Goal: Information Seeking & Learning: Learn about a topic

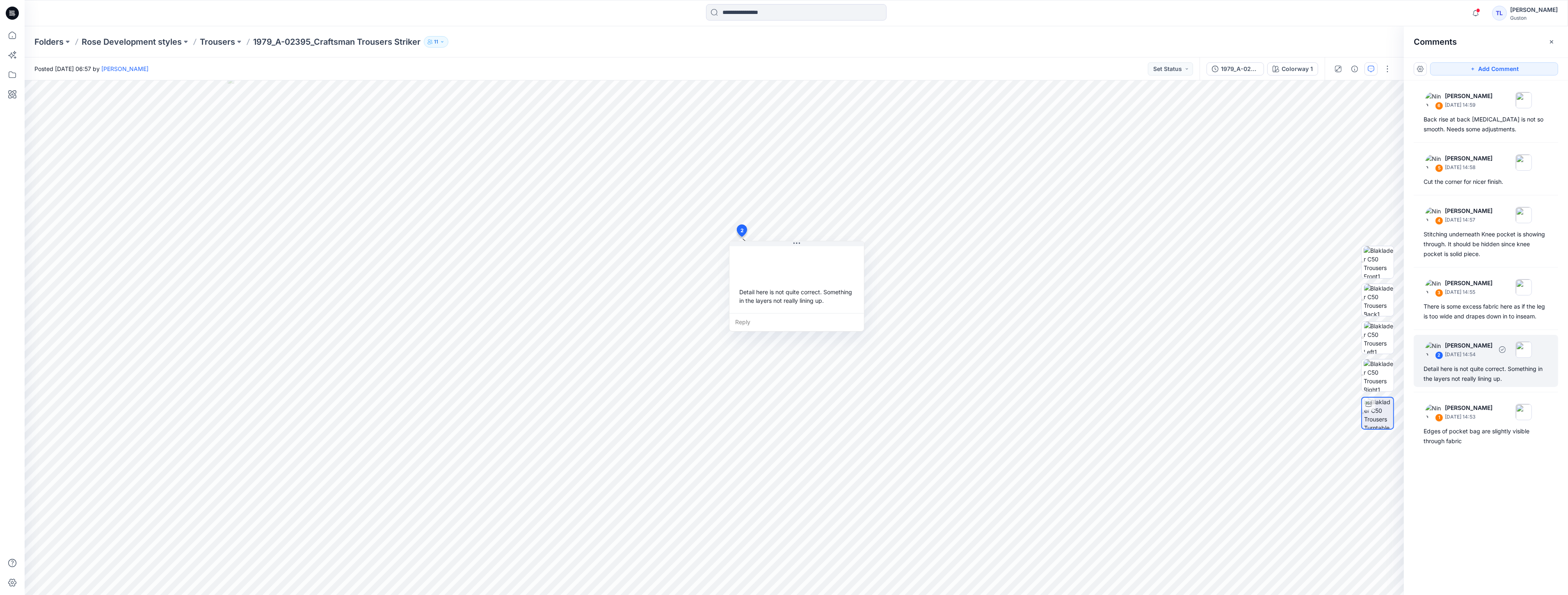
click at [1487, 376] on div "Detail here is not quite correct. Something in the layers not really lining up." at bounding box center [1485, 374] width 125 height 20
drag, startPoint x: 814, startPoint y: 245, endPoint x: 901, endPoint y: 290, distance: 97.9
click at [901, 290] on button at bounding box center [883, 289] width 135 height 5
click at [1484, 315] on div "There is some excess fabric here as if the leg is too wide and drapes down in t…" at bounding box center [1485, 312] width 125 height 20
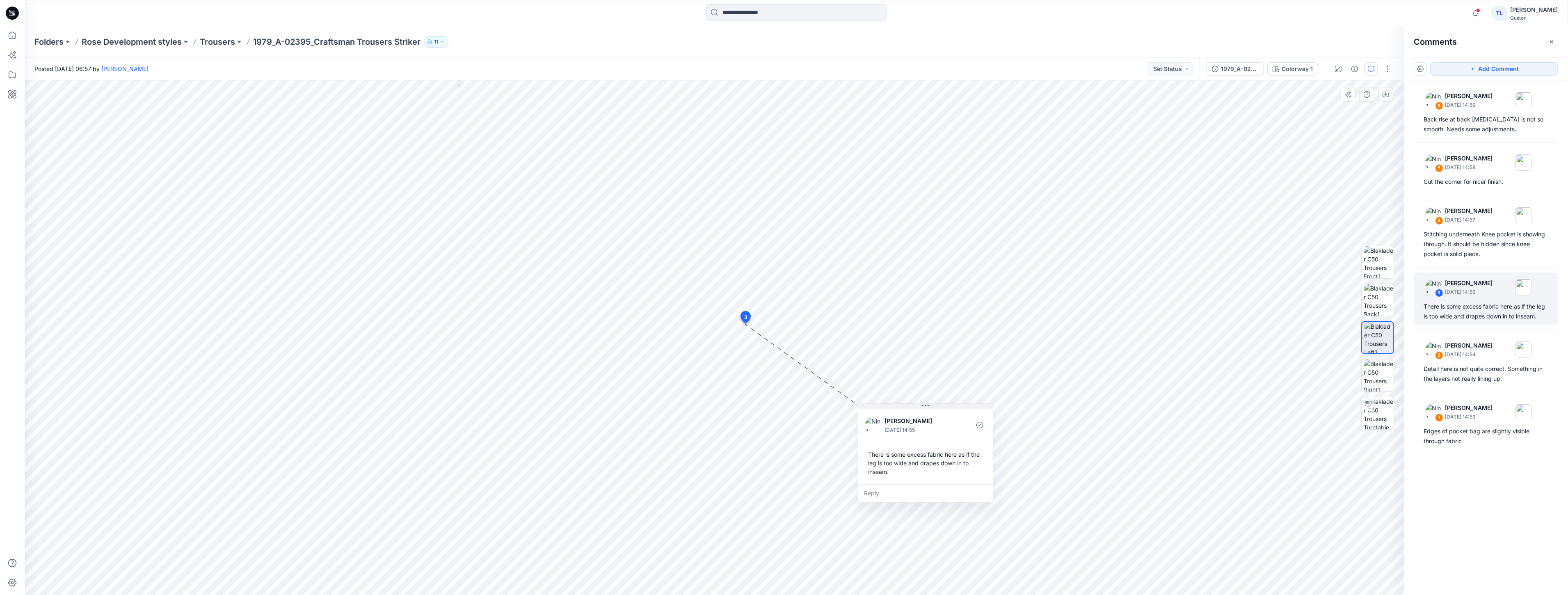
drag, startPoint x: 818, startPoint y: 332, endPoint x: 942, endPoint y: 407, distance: 144.9
click at [942, 407] on button at bounding box center [925, 406] width 135 height 5
click at [1485, 238] on div "Stitching underneath Knee pocket is showing through. It should be hidden since …" at bounding box center [1485, 244] width 125 height 30
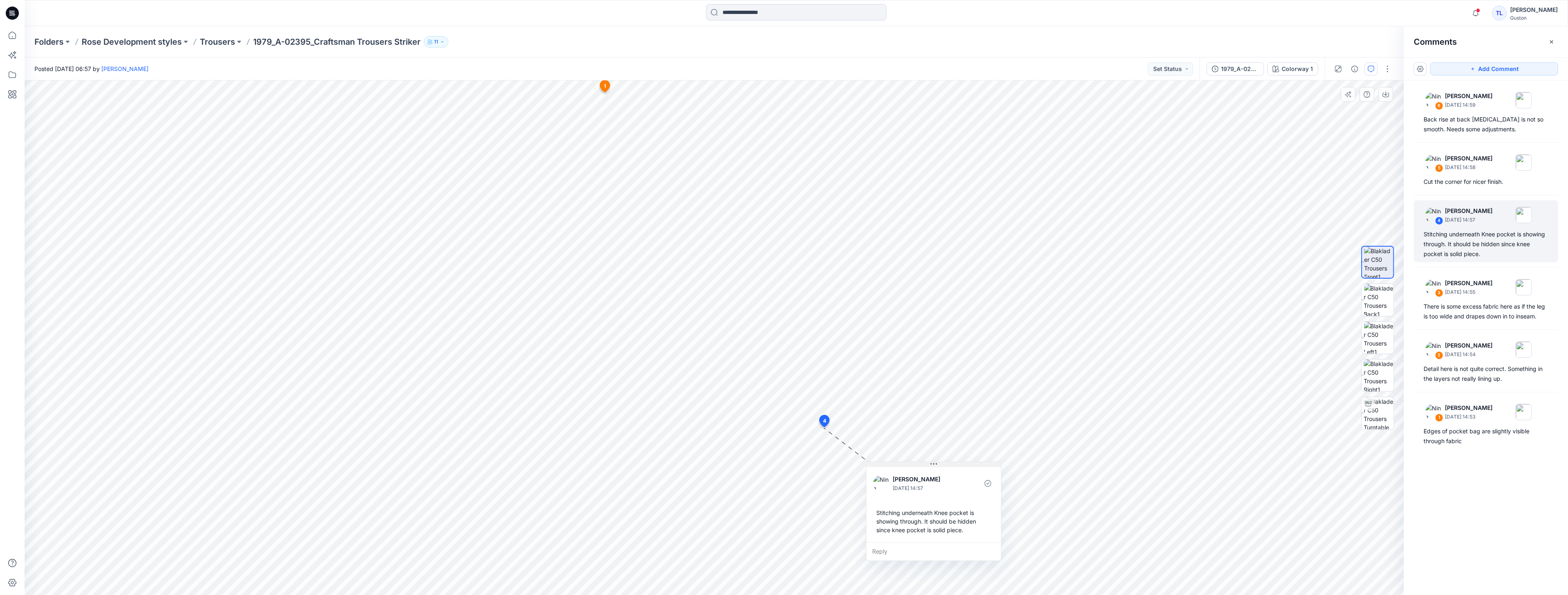
drag, startPoint x: 901, startPoint y: 432, endPoint x: 956, endPoint y: 463, distance: 63.1
click at [956, 463] on button at bounding box center [934, 465] width 135 height 5
click at [1479, 186] on div "Cut the corner for nicer finish." at bounding box center [1485, 182] width 125 height 10
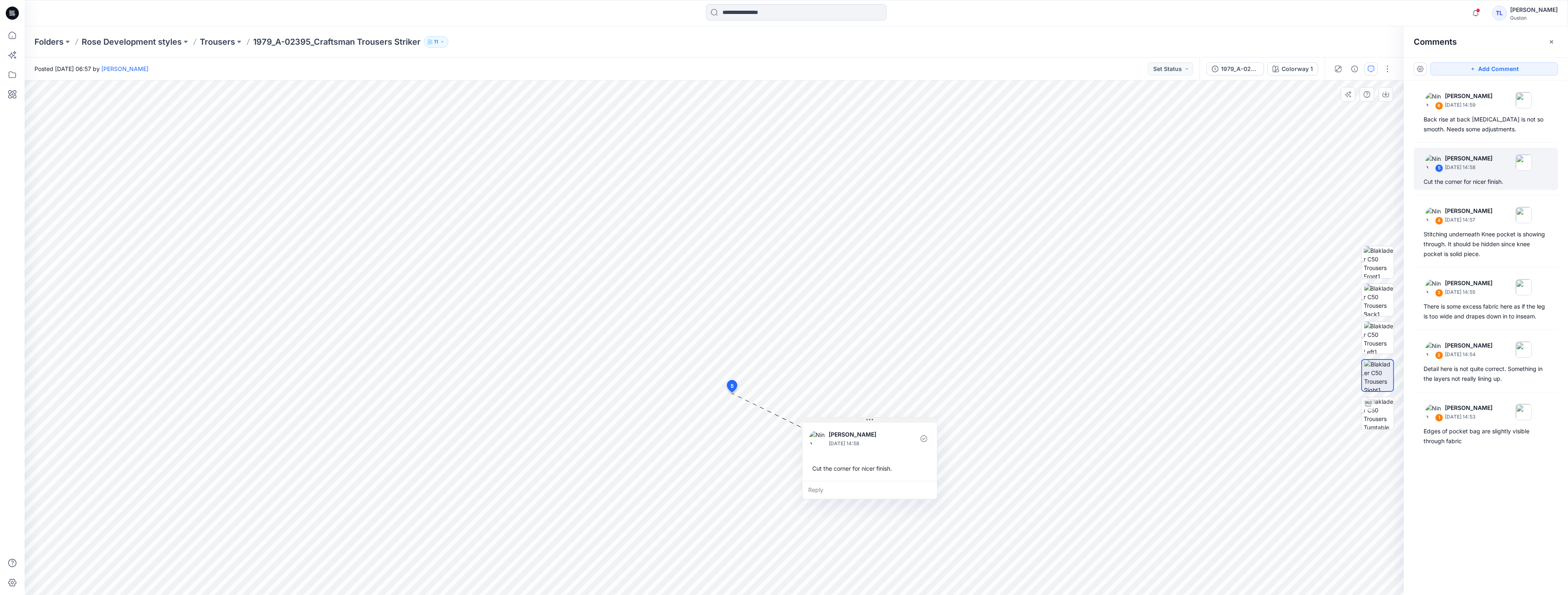
drag, startPoint x: 818, startPoint y: 401, endPoint x: 899, endPoint y: 422, distance: 83.7
click at [899, 422] on button at bounding box center [869, 420] width 135 height 5
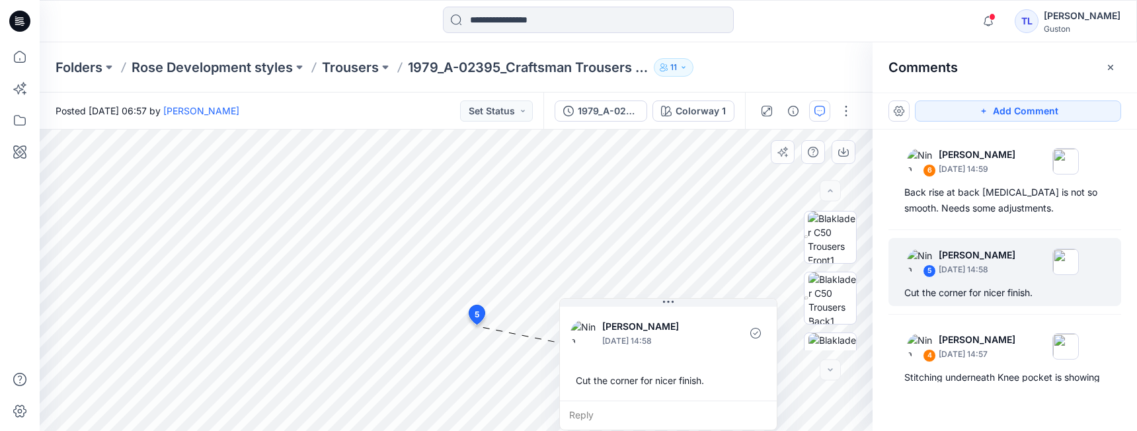
drag, startPoint x: 583, startPoint y: 338, endPoint x: 687, endPoint y: 359, distance: 105.2
click at [687, 359] on div "Nina Moller September 22, 2025 14:58 Cut the corner for nicer finish. Reply" at bounding box center [668, 364] width 218 height 132
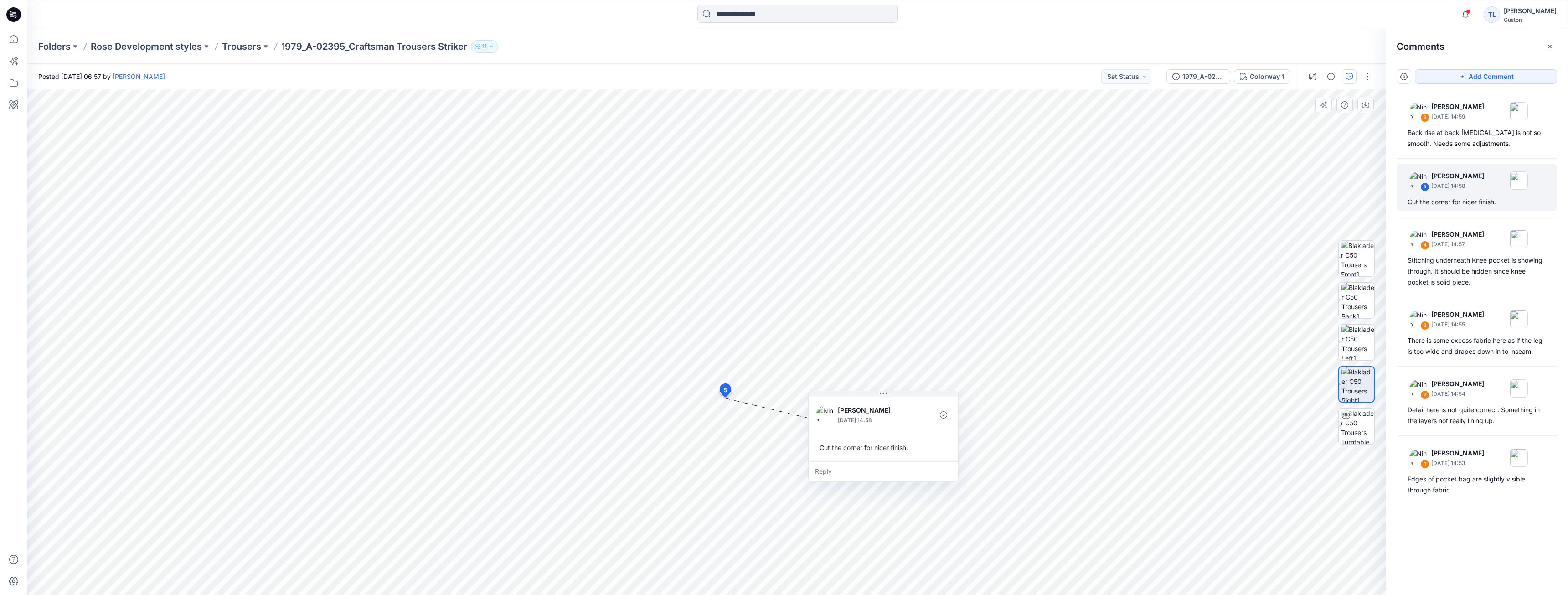
drag, startPoint x: 800, startPoint y: 409, endPoint x: 897, endPoint y: 399, distance: 97.5
click at [897, 399] on div "Nina Moller September 22, 2025 14:58 Cut the corner for nicer finish." at bounding box center [883, 428] width 150 height 66
click at [1488, 136] on div "Back rise at back crotch is not so smooth. Needs some adjustments." at bounding box center [1476, 138] width 139 height 22
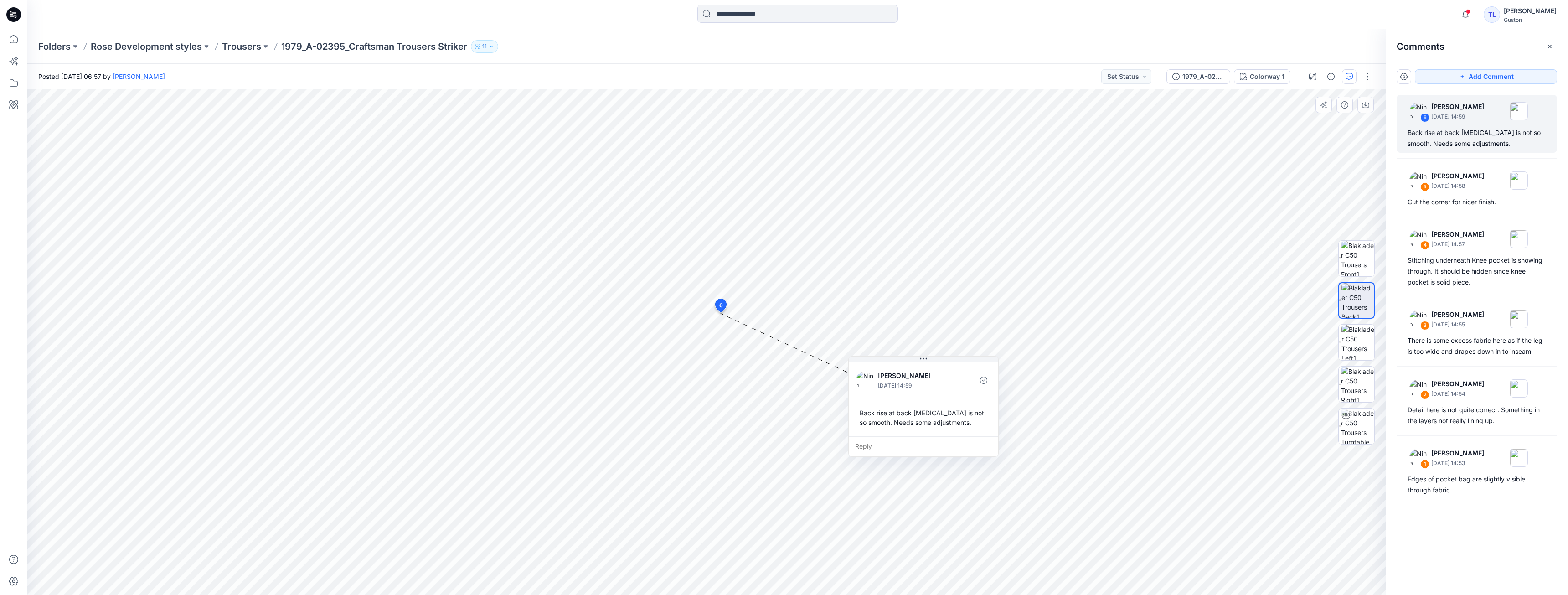
drag, startPoint x: 797, startPoint y: 322, endPoint x: 939, endPoint y: 361, distance: 147.3
click at [939, 361] on button at bounding box center [923, 360] width 150 height 6
click at [1436, 418] on div "Detail here is not quite correct. Something in the layers not really lining up." at bounding box center [1476, 416] width 139 height 22
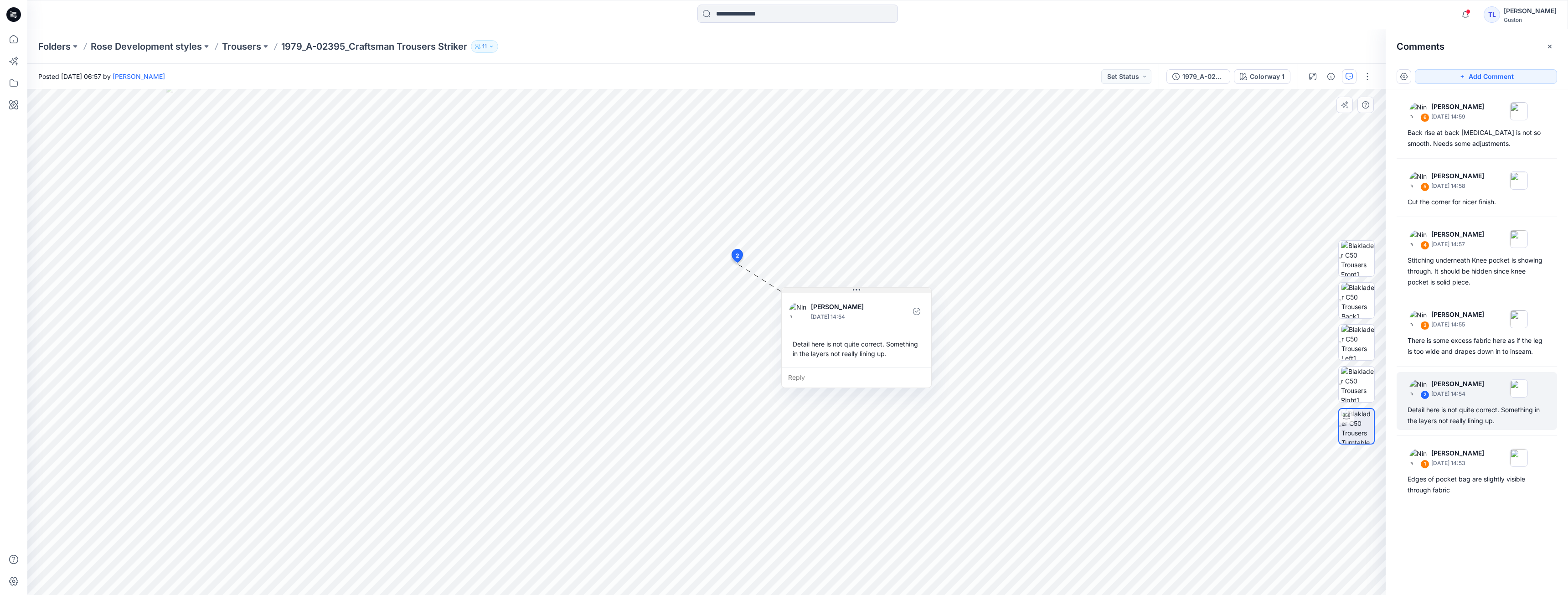
drag, startPoint x: 828, startPoint y: 272, endPoint x: 886, endPoint y: 292, distance: 61.4
click at [886, 292] on button at bounding box center [856, 291] width 150 height 6
click at [1478, 496] on div "Edges of pocket bag are slightly visible through fabric" at bounding box center [1476, 485] width 139 height 22
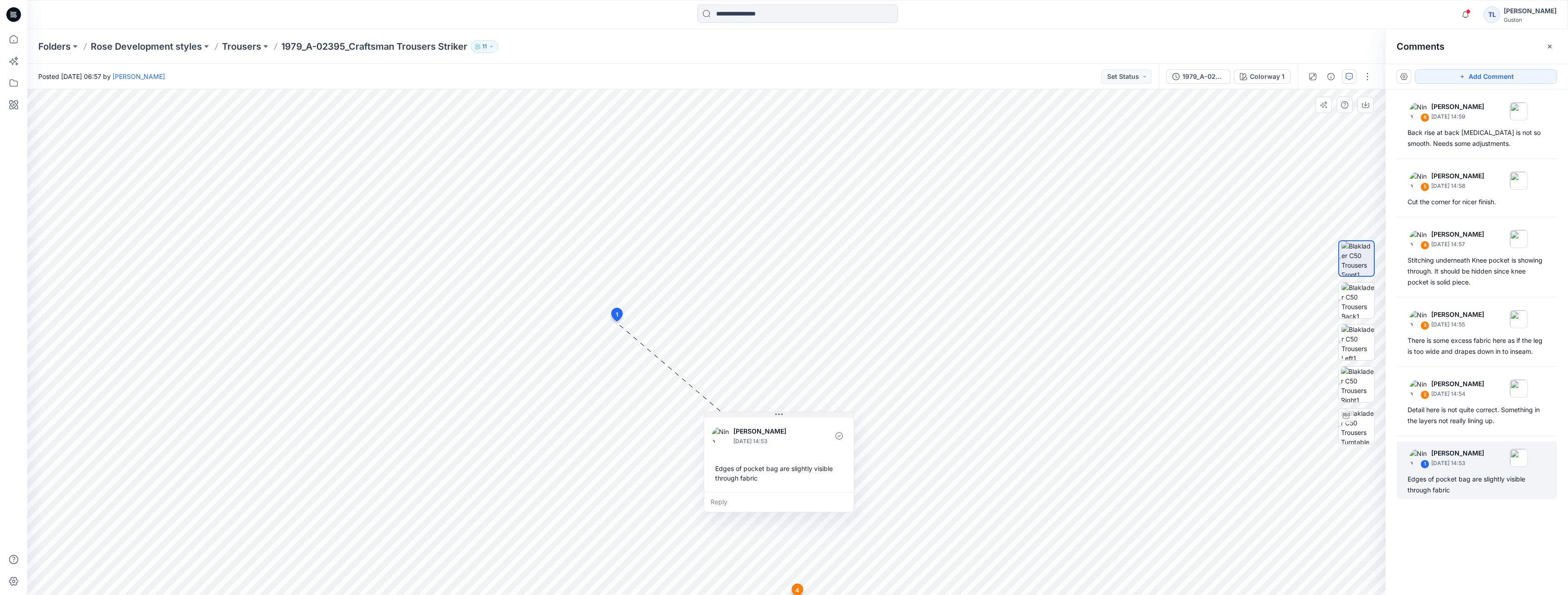
drag, startPoint x: 699, startPoint y: 331, endPoint x: 789, endPoint y: 416, distance: 123.8
click at [789, 416] on button at bounding box center [779, 415] width 150 height 6
click at [1451, 423] on div "Detail here is not quite correct. Something in the layers not really lining up." at bounding box center [1476, 416] width 139 height 22
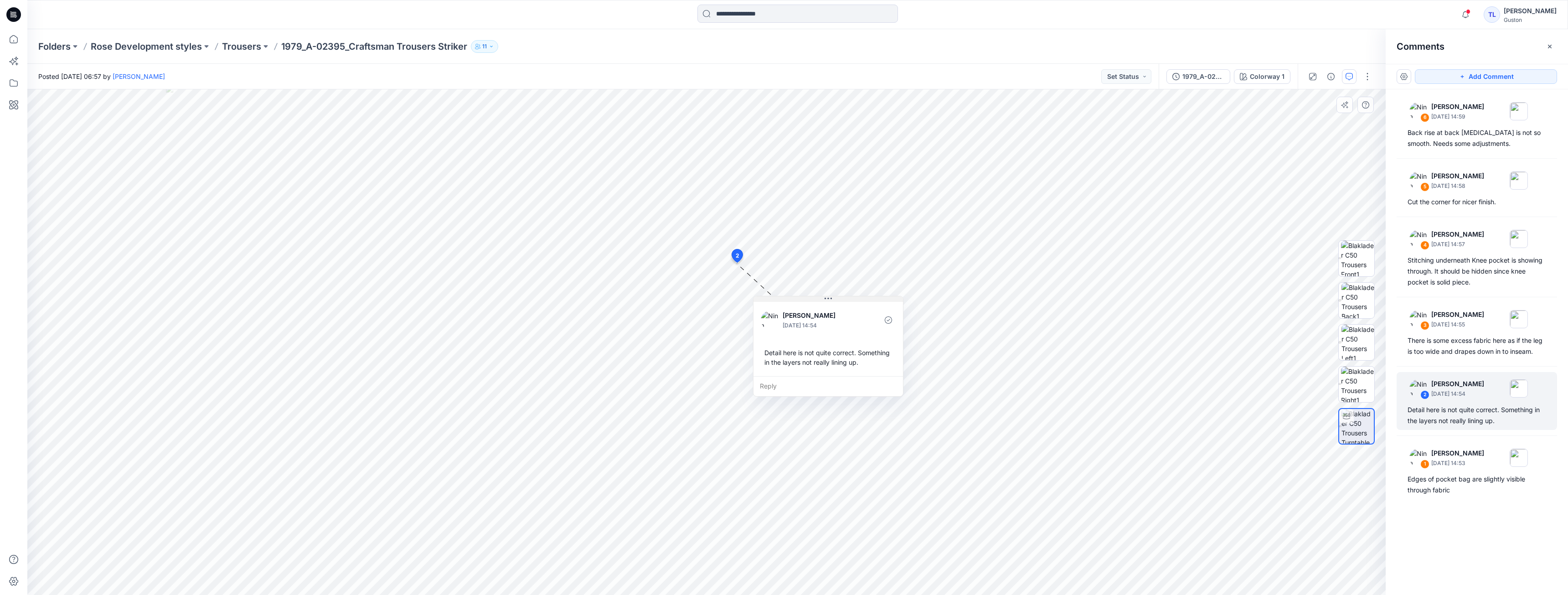
drag, startPoint x: 813, startPoint y: 270, endPoint x: 844, endPoint y: 299, distance: 42.4
click at [844, 299] on button at bounding box center [828, 300] width 150 height 6
drag, startPoint x: 838, startPoint y: 298, endPoint x: 840, endPoint y: 302, distance: 4.5
click at [840, 302] on button at bounding box center [831, 303] width 150 height 6
click at [1465, 353] on div "There is some excess fabric here as if the leg is too wide and drapes down in t…" at bounding box center [1476, 347] width 139 height 22
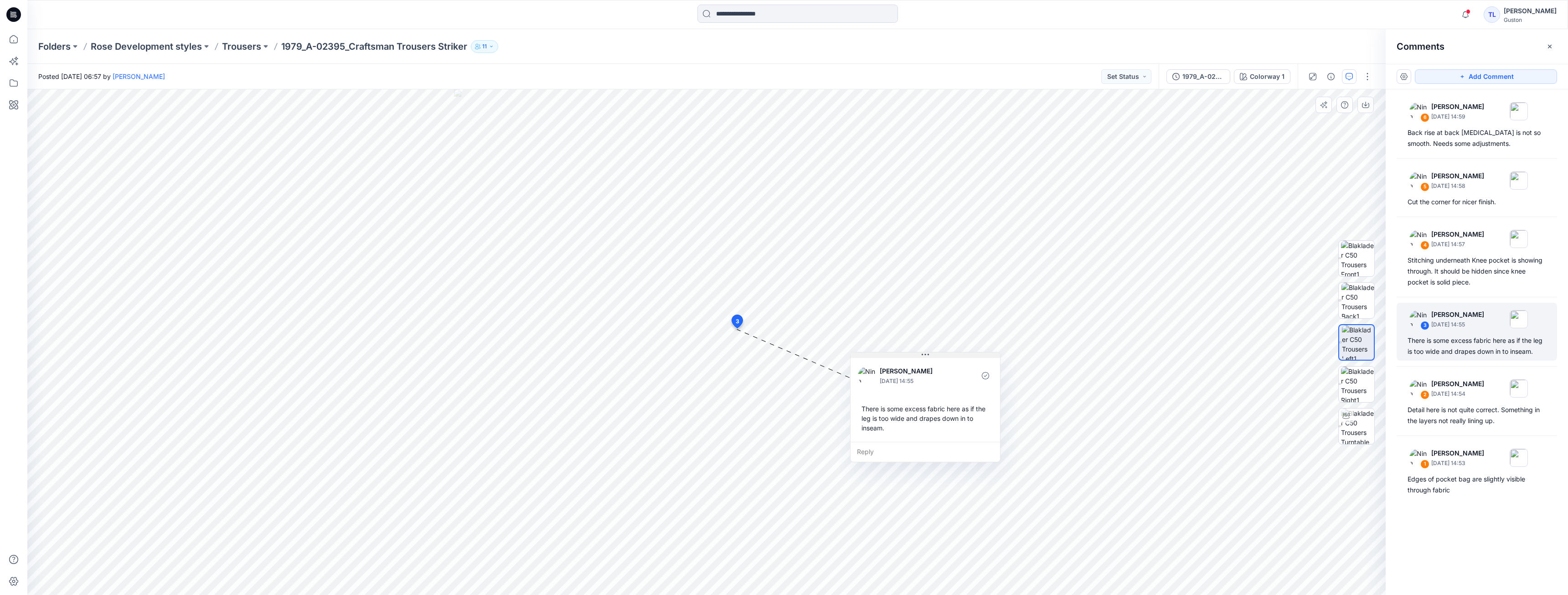
drag, startPoint x: 816, startPoint y: 335, endPoint x: 944, endPoint y: 355, distance: 129.6
click at [944, 355] on button at bounding box center [925, 355] width 150 height 6
click at [1456, 271] on div "Stitching underneath Knee pocket is showing through. It should be hidden since …" at bounding box center [1476, 271] width 139 height 33
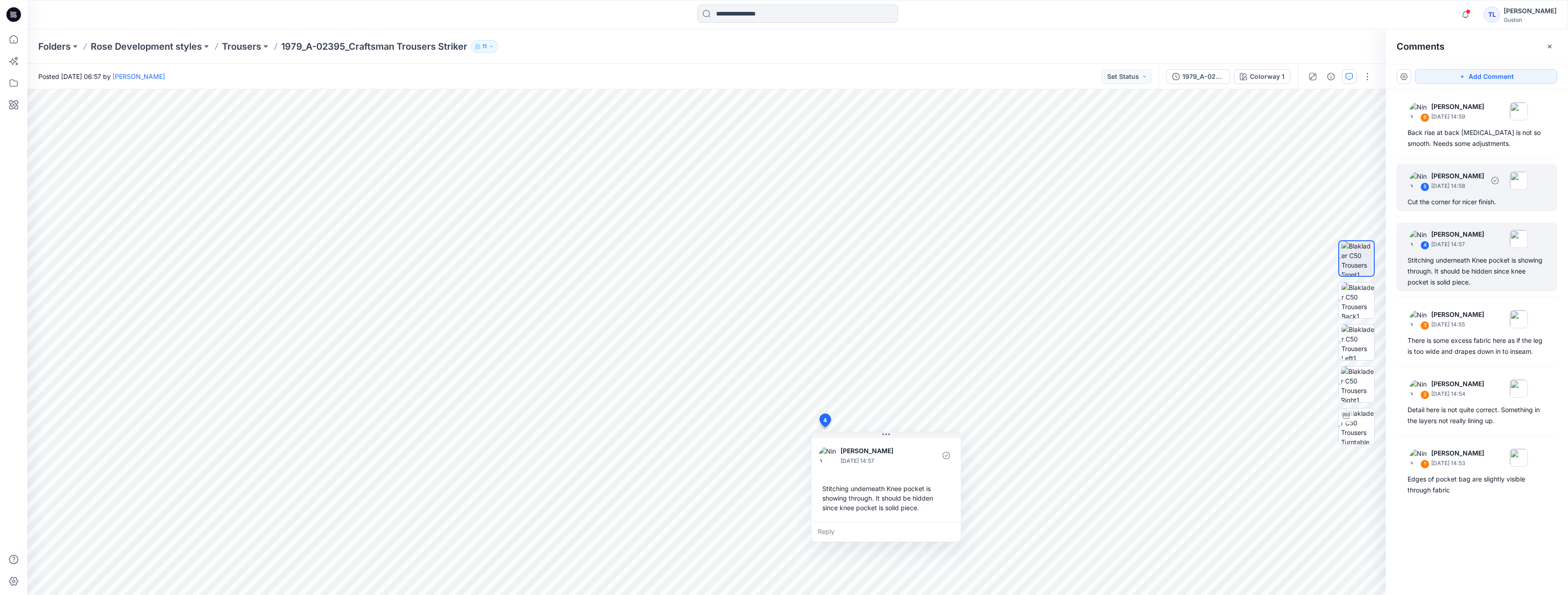
click at [1476, 203] on div "Cut the corner for nicer finish." at bounding box center [1476, 202] width 139 height 11
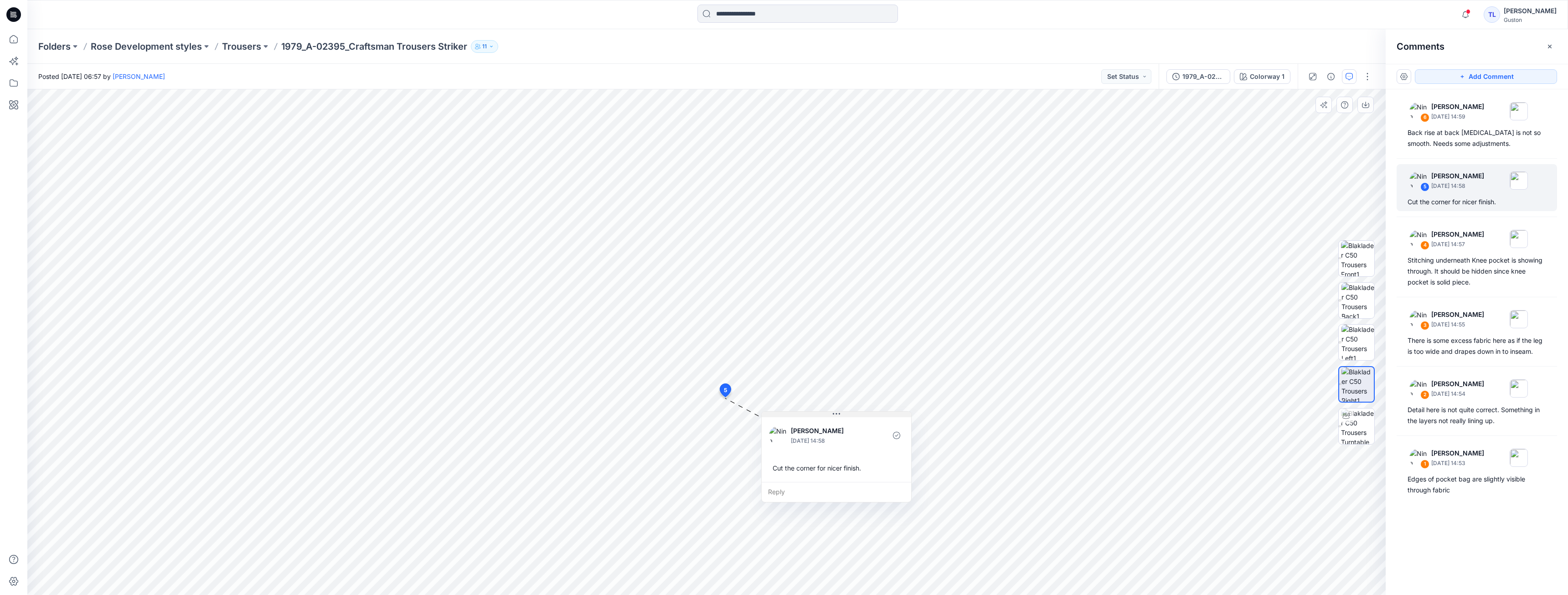
drag, startPoint x: 822, startPoint y: 416, endPoint x: 856, endPoint y: 416, distance: 34.0
click at [856, 416] on button at bounding box center [836, 415] width 150 height 6
drag, startPoint x: 802, startPoint y: 405, endPoint x: 925, endPoint y: 436, distance: 126.8
click at [925, 436] on button at bounding box center [909, 435] width 150 height 6
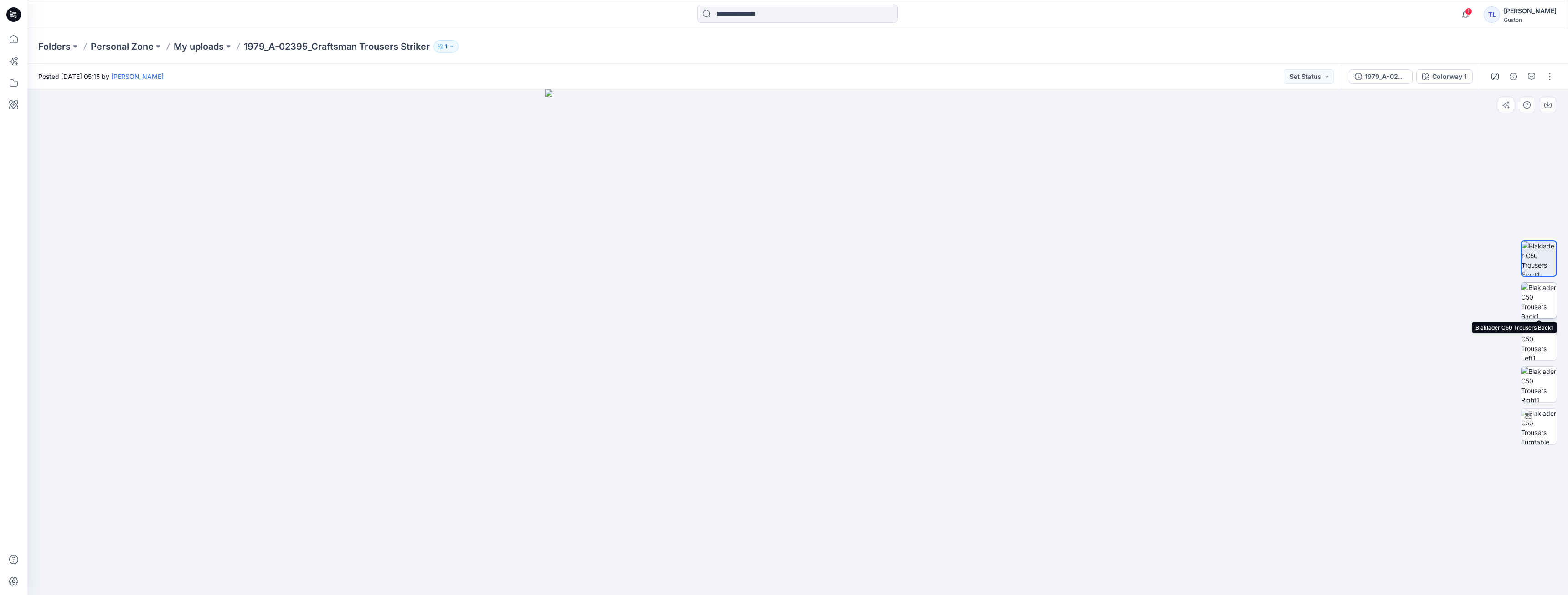
click at [569, 294] on img at bounding box center [1539, 301] width 36 height 36
click at [569, 261] on img at bounding box center [1539, 259] width 36 height 36
drag, startPoint x: 903, startPoint y: 148, endPoint x: 848, endPoint y: 407, distance: 264.8
click at [569, 416] on img at bounding box center [797, 302] width 1229 height 587
drag, startPoint x: 744, startPoint y: 375, endPoint x: 777, endPoint y: 207, distance: 171.2
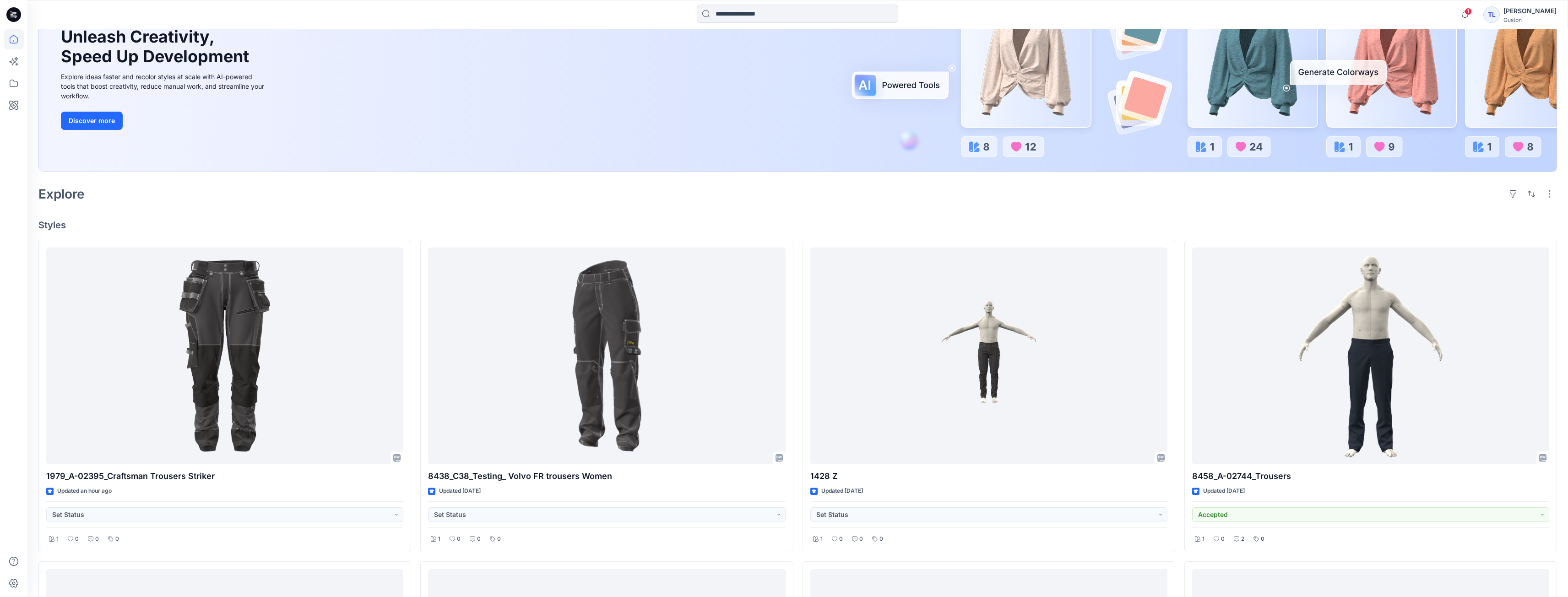
scroll to position [183, 0]
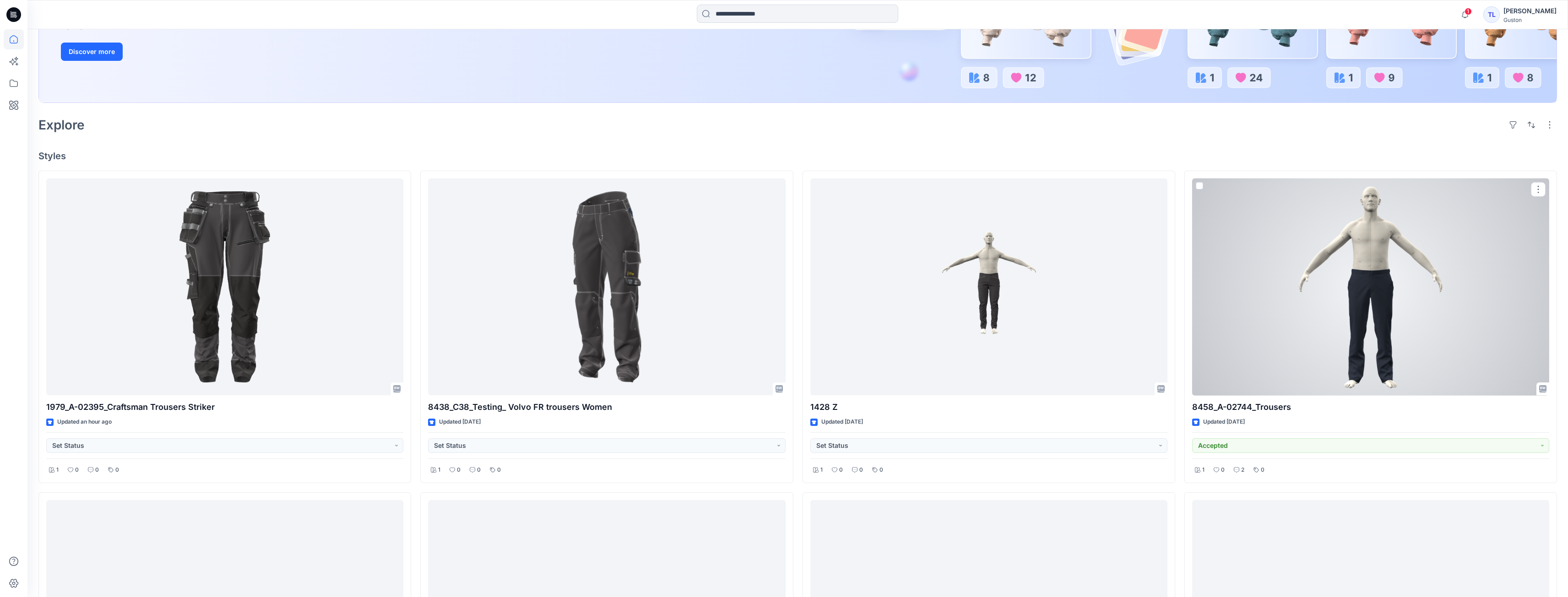
click at [1432, 331] on div at bounding box center [1371, 287] width 357 height 217
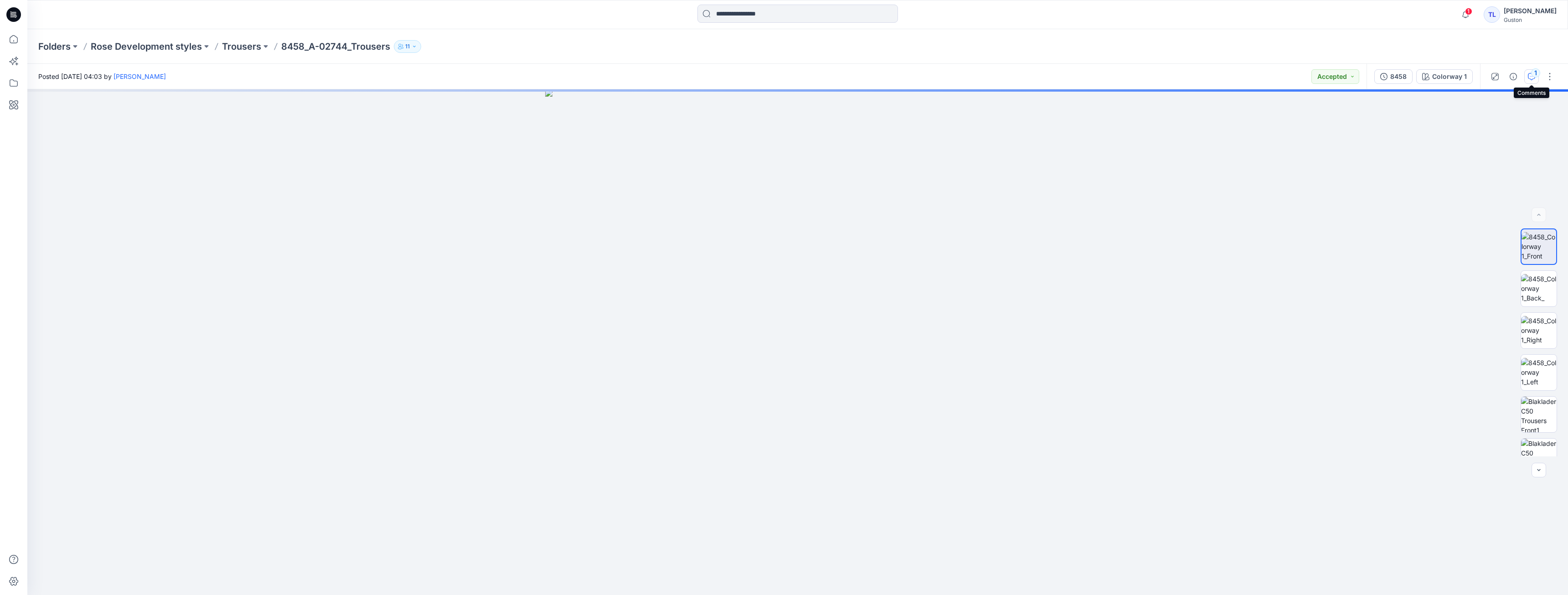
click at [1532, 77] on icon "button" at bounding box center [1531, 77] width 8 height 8
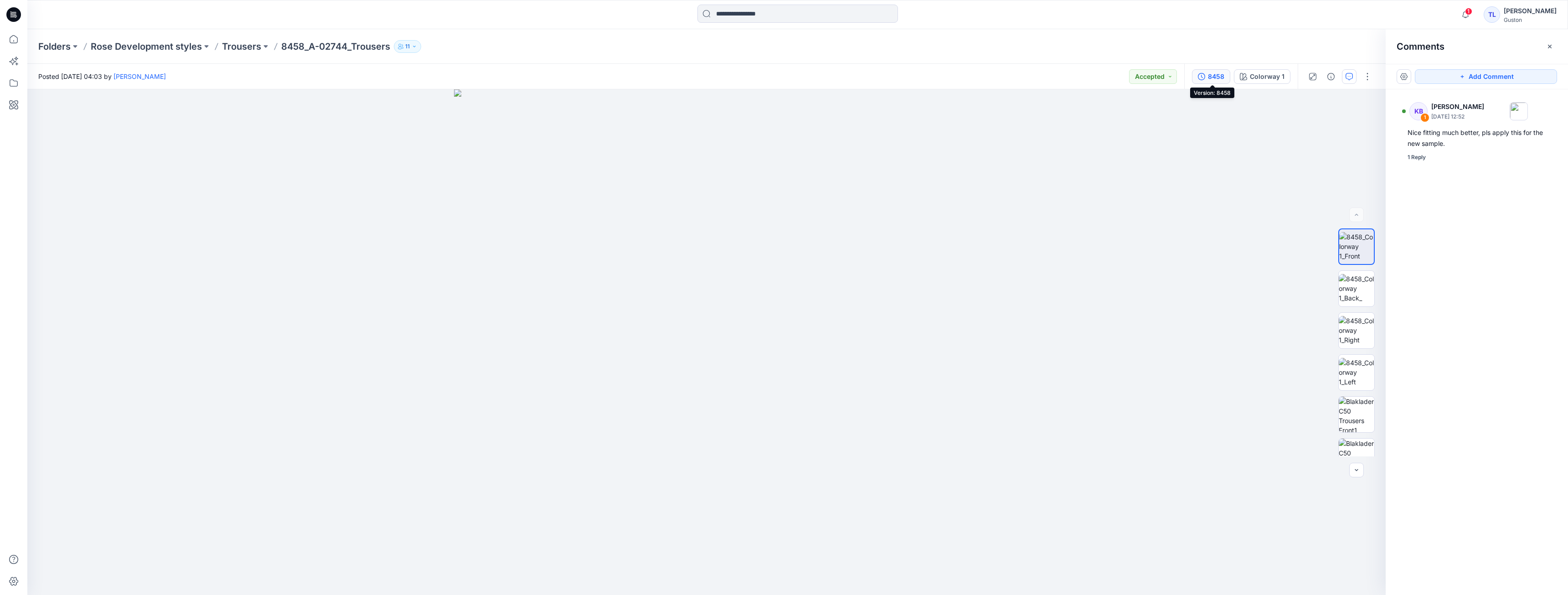
click at [1215, 79] on div "8458" at bounding box center [1216, 77] width 17 height 10
click at [1263, 77] on div "Colorway 1" at bounding box center [1267, 77] width 34 height 10
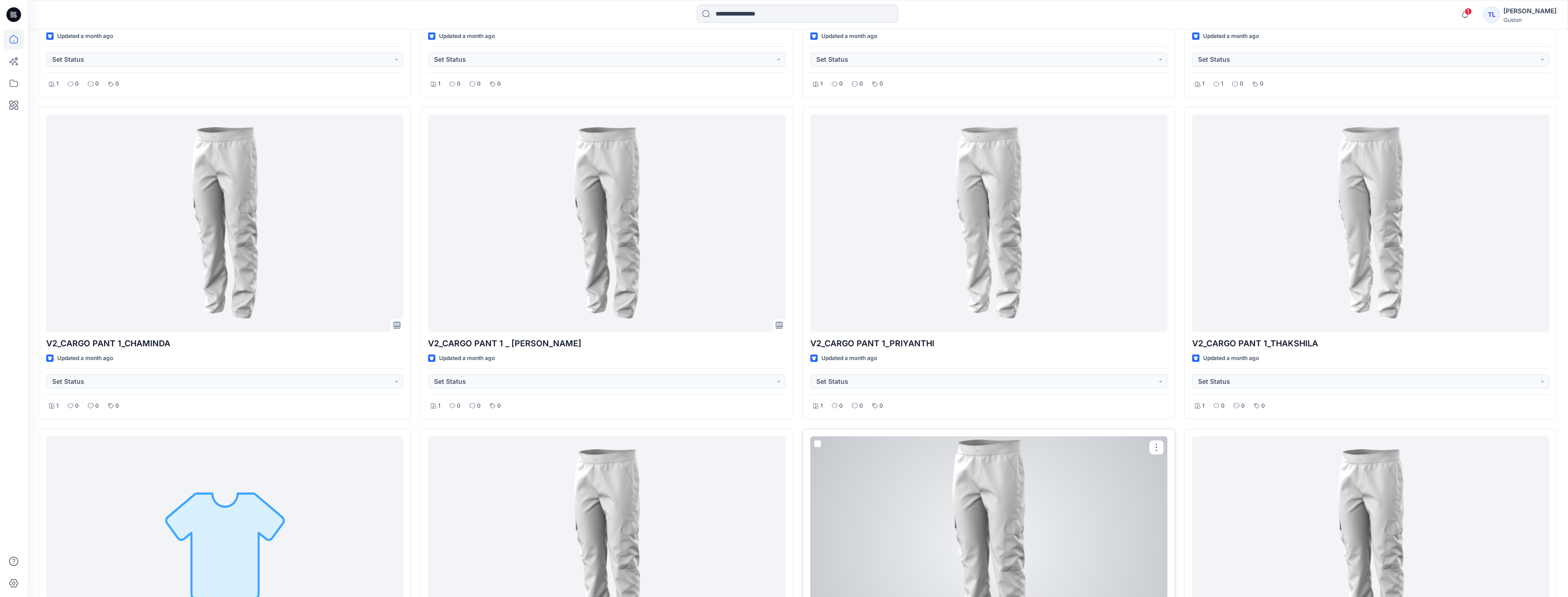
scroll to position [1724, 0]
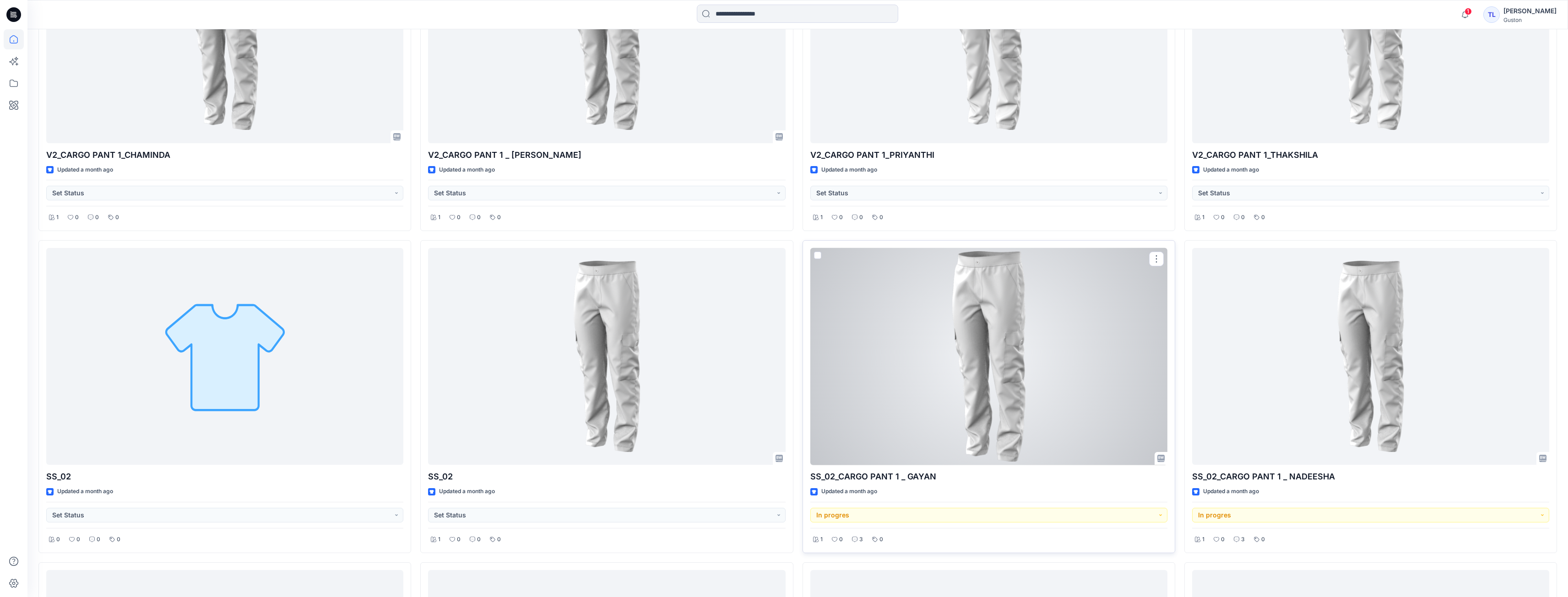
drag, startPoint x: 1159, startPoint y: 429, endPoint x: 1048, endPoint y: 417, distance: 111.6
drag, startPoint x: 1048, startPoint y: 417, endPoint x: 1001, endPoint y: 408, distance: 47.9
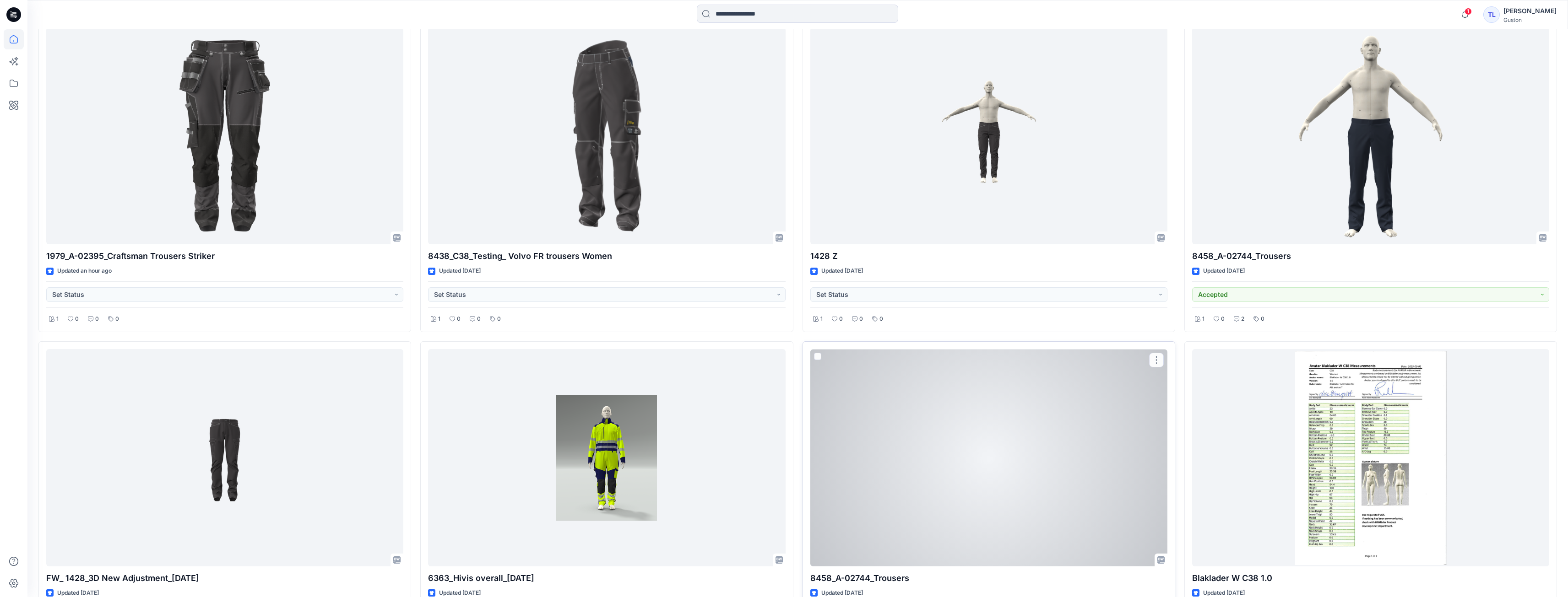
scroll to position [366, 0]
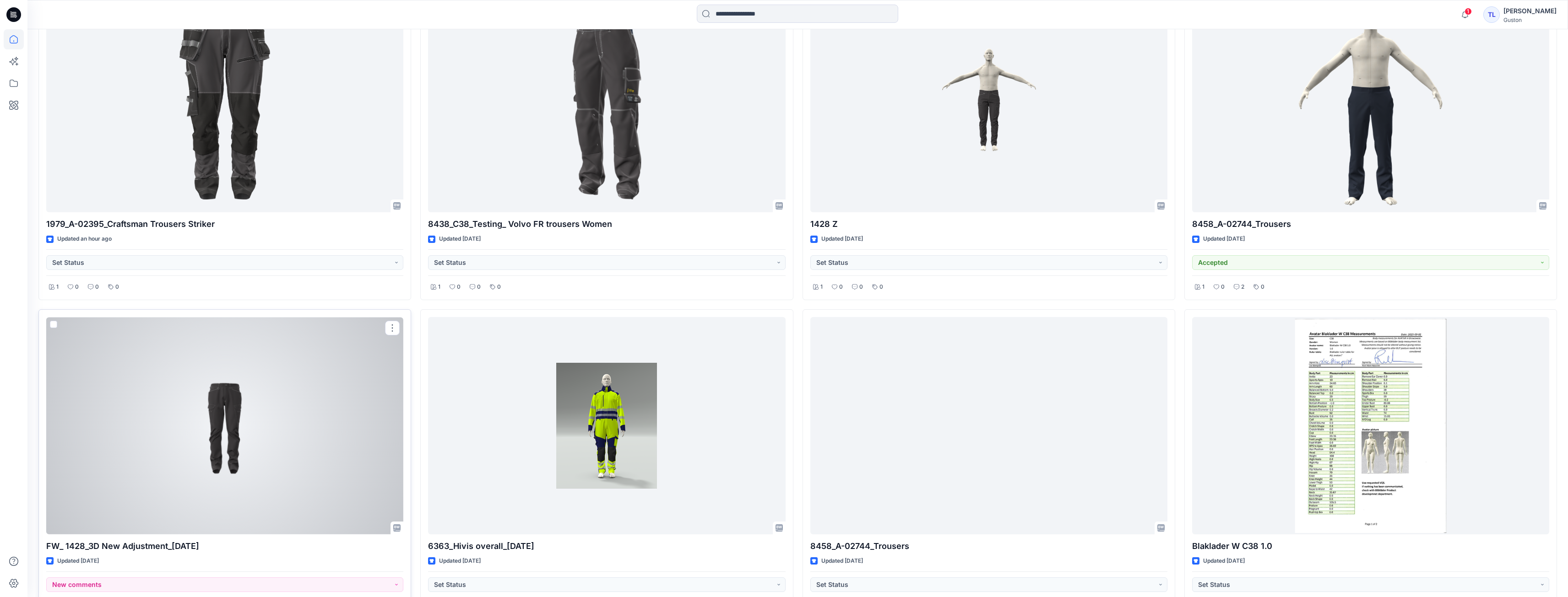
click at [312, 404] on div at bounding box center [224, 426] width 357 height 217
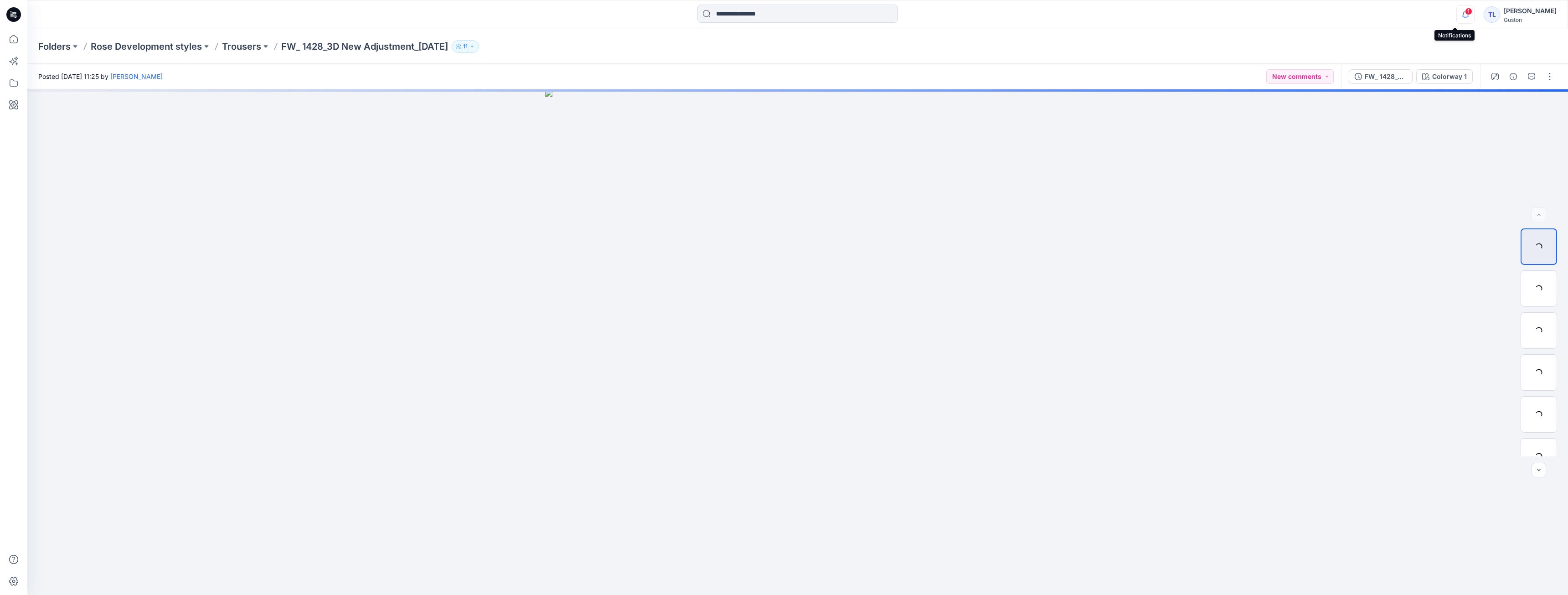
click at [1457, 13] on icon "button" at bounding box center [1465, 14] width 17 height 18
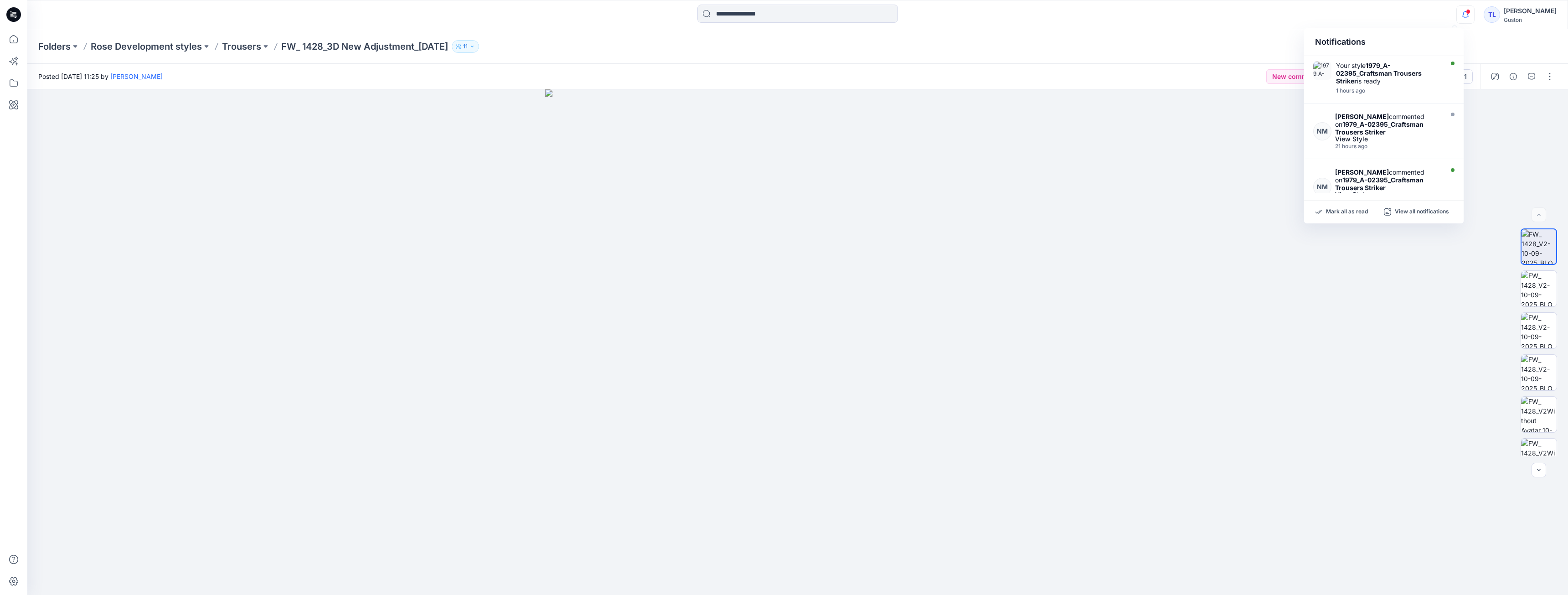
click at [1410, 15] on div "Notifications Your style 1979_A-02395_Craftsman Trousers Striker is ready 1 hou…" at bounding box center [797, 14] width 1540 height 20
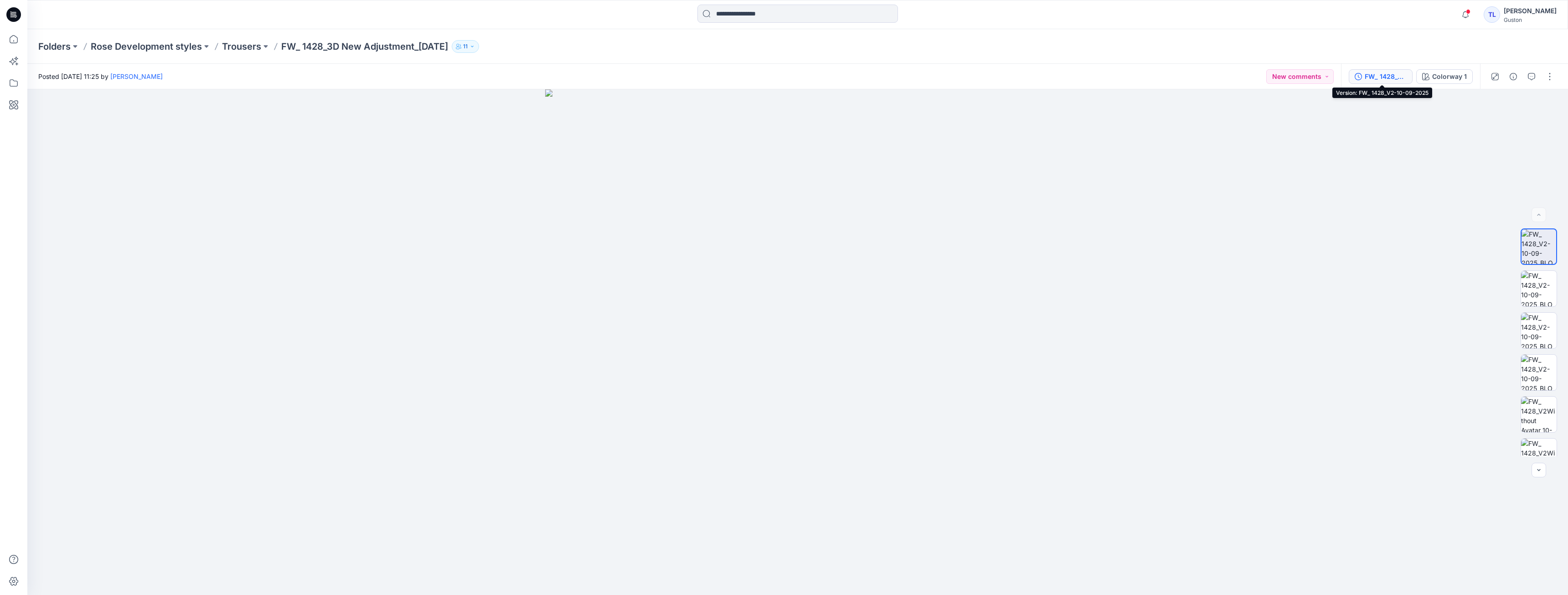
click at [1362, 77] on icon "button" at bounding box center [1358, 77] width 8 height 8
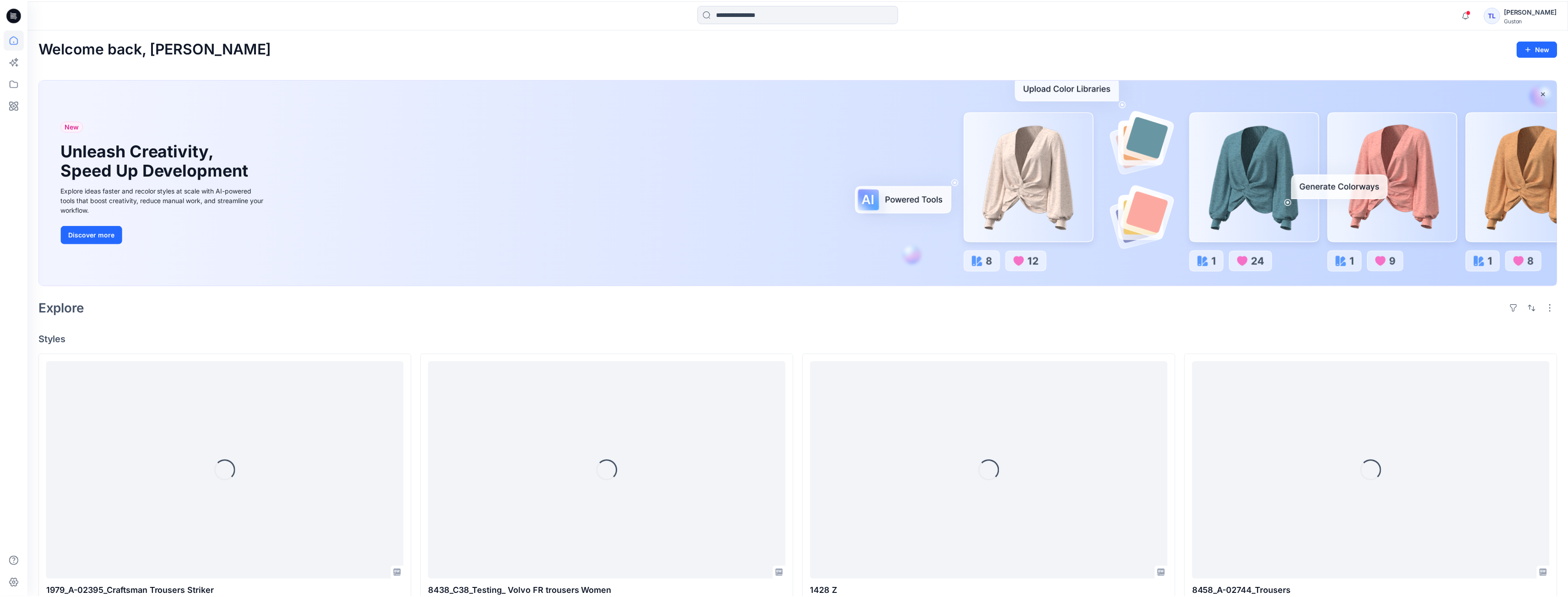
scroll to position [366, 0]
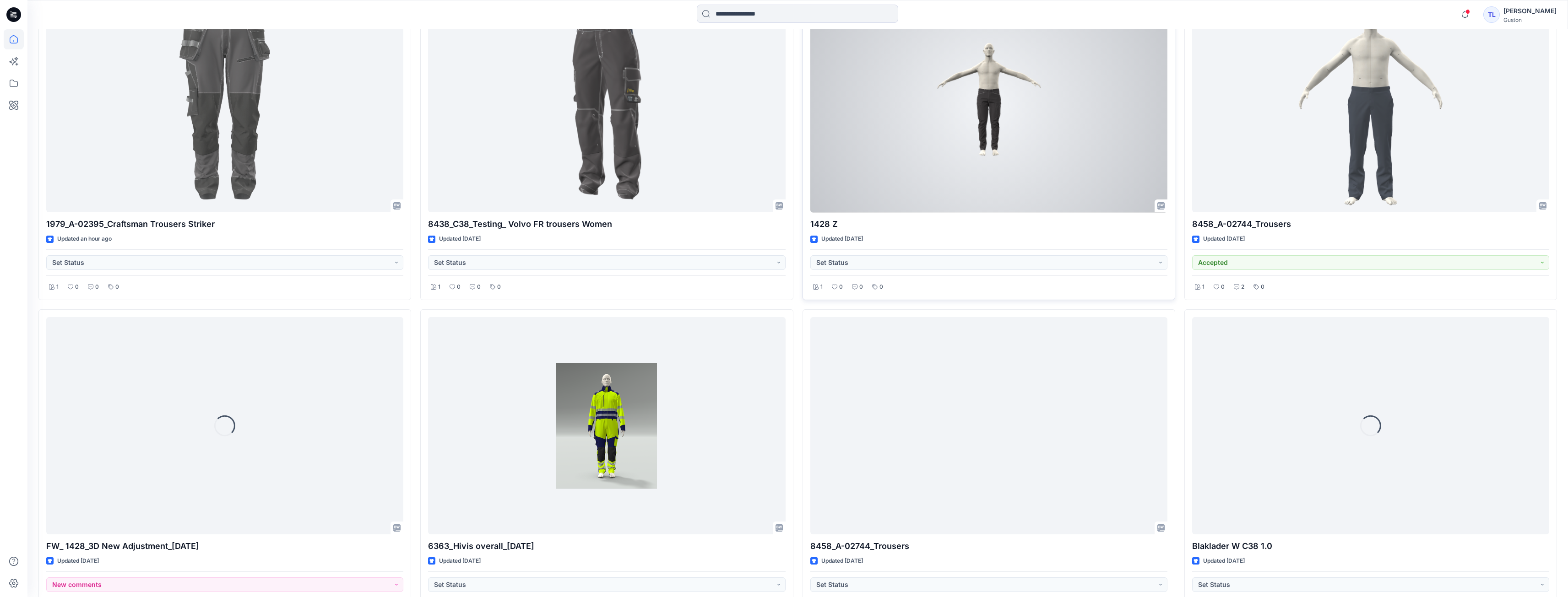
click at [959, 171] on div at bounding box center [989, 104] width 357 height 217
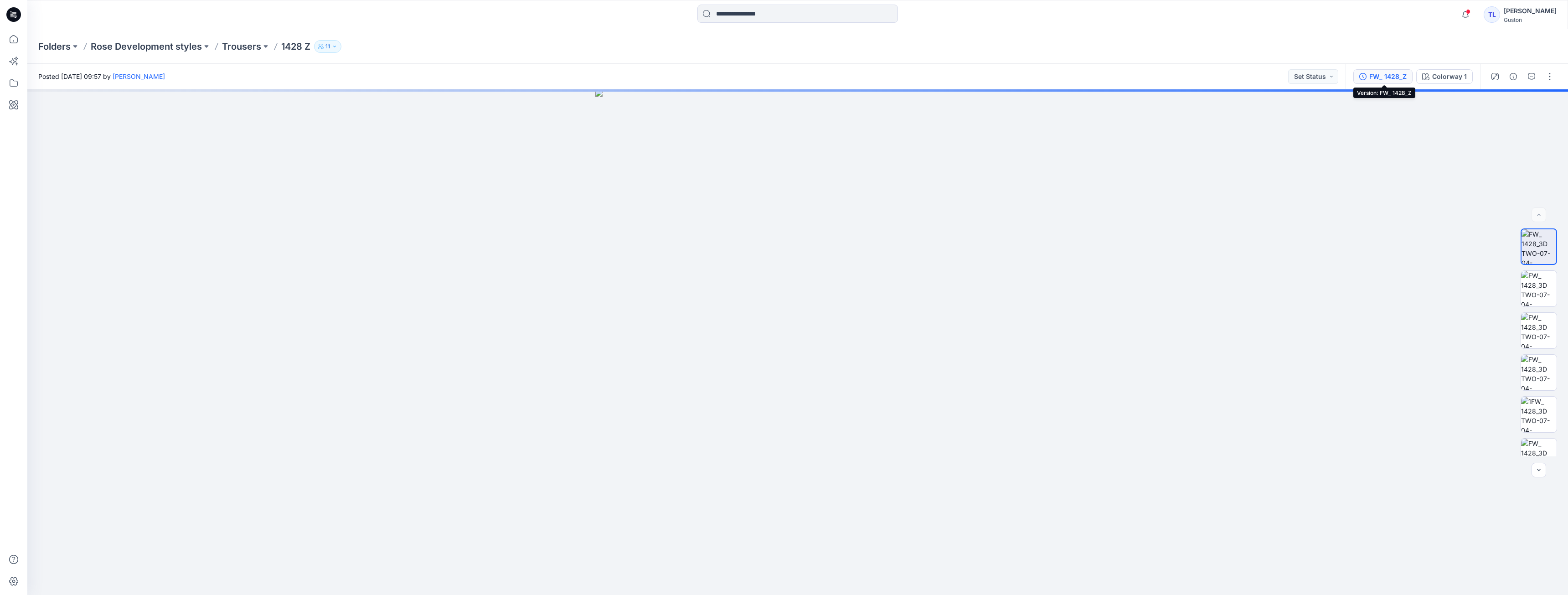
click at [1392, 76] on div "FW_ 1428_Z" at bounding box center [1388, 77] width 37 height 10
